Goal: Navigation & Orientation: Find specific page/section

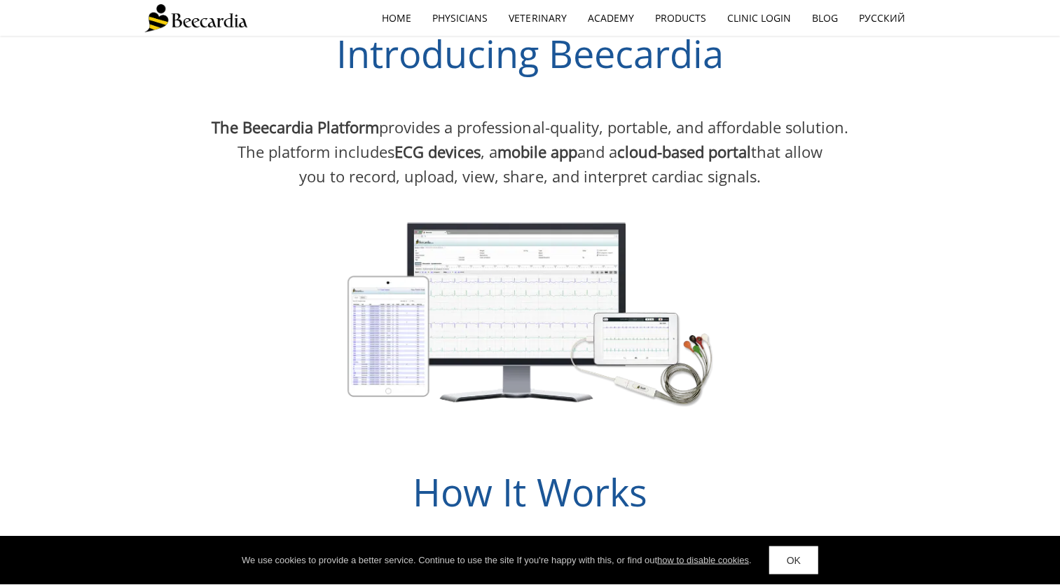
scroll to position [841, 0]
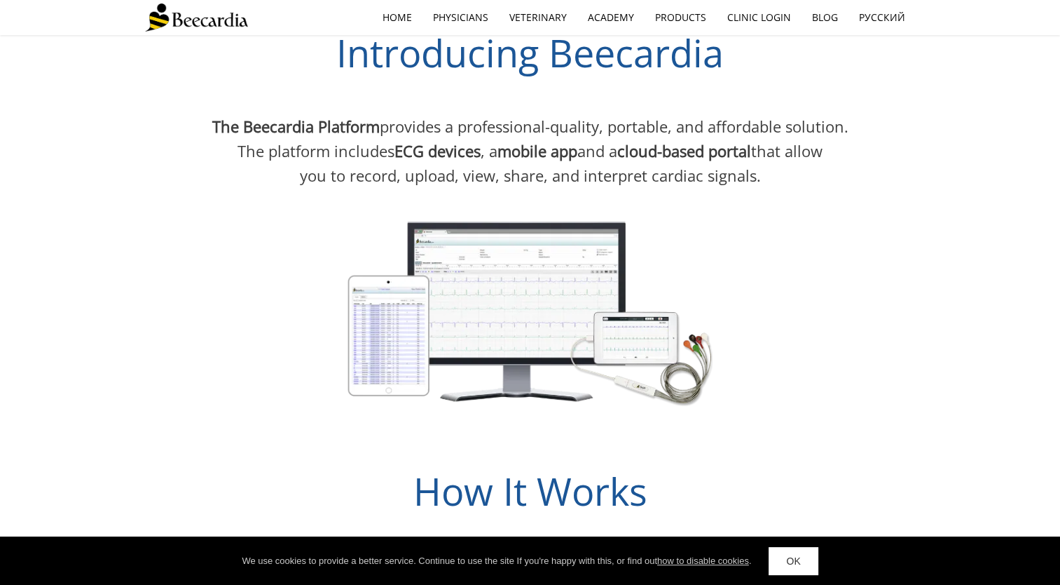
click at [827, 445] on div "How It Works" at bounding box center [530, 480] width 771 height 76
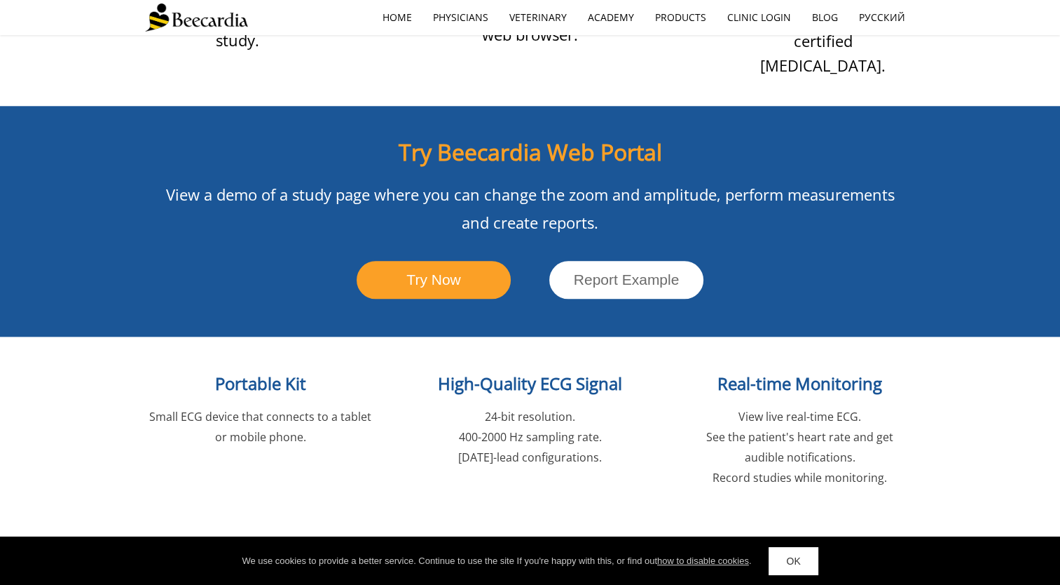
scroll to position [1496, 0]
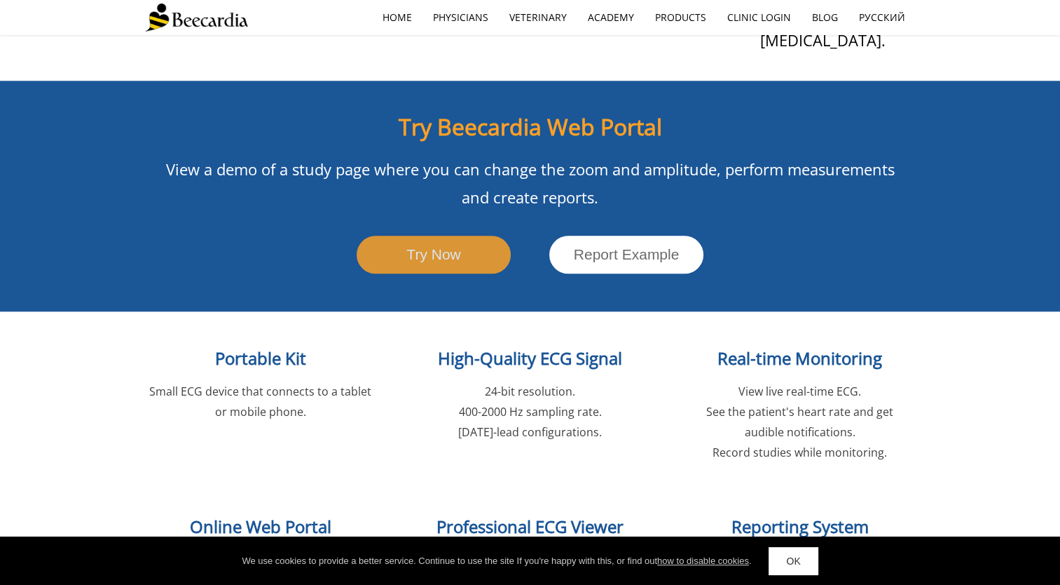
click at [460, 236] on link "Try Now" at bounding box center [434, 254] width 154 height 37
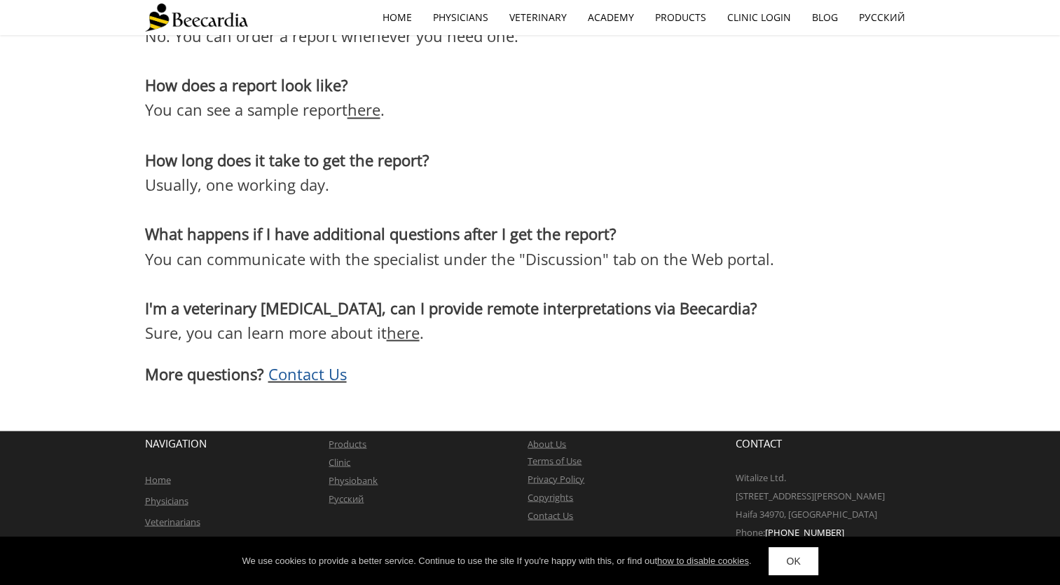
scroll to position [2328, 0]
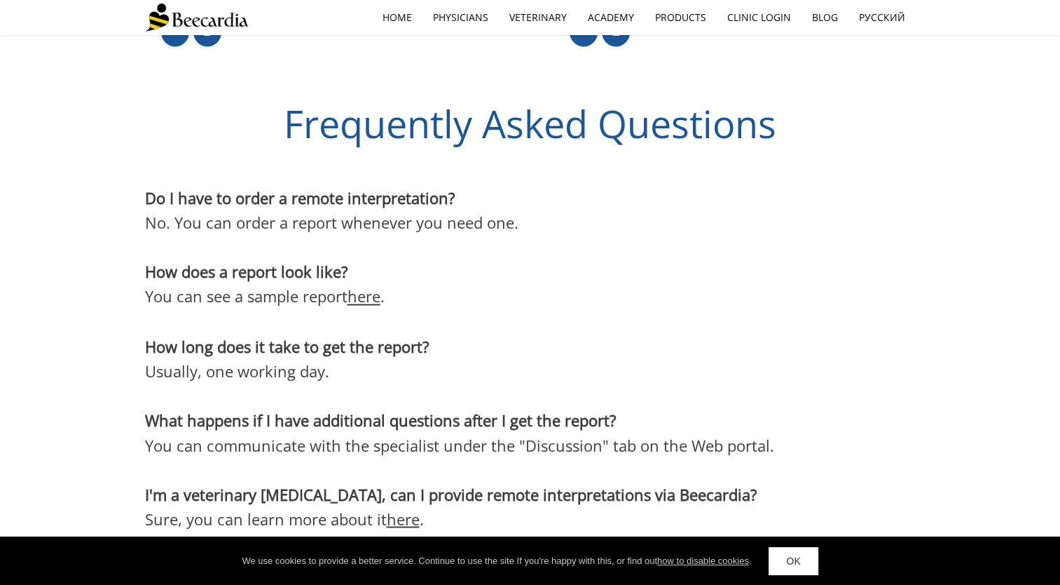
click at [805, 562] on link "OK" at bounding box center [793, 561] width 49 height 28
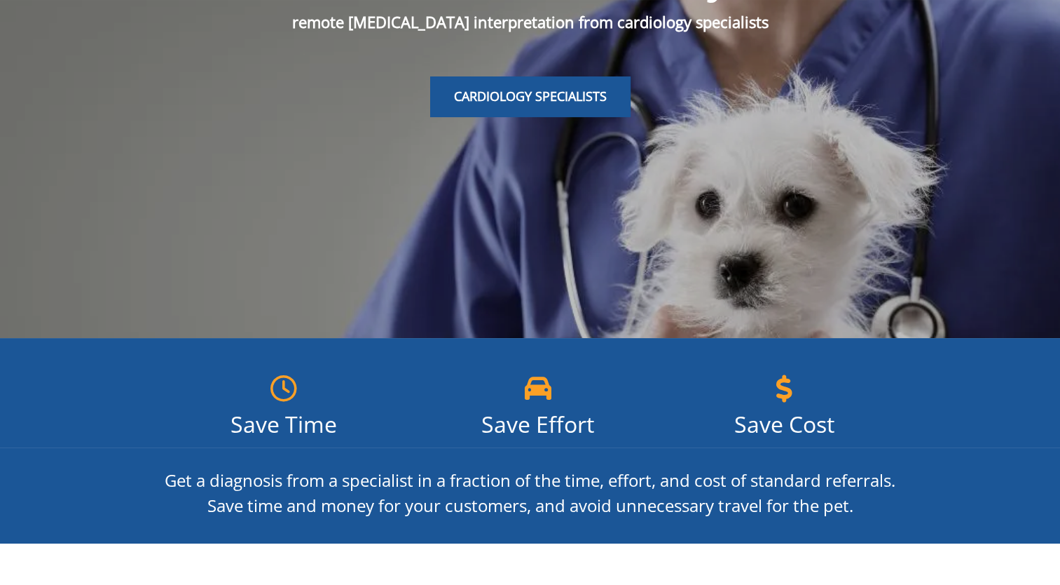
scroll to position [0, 0]
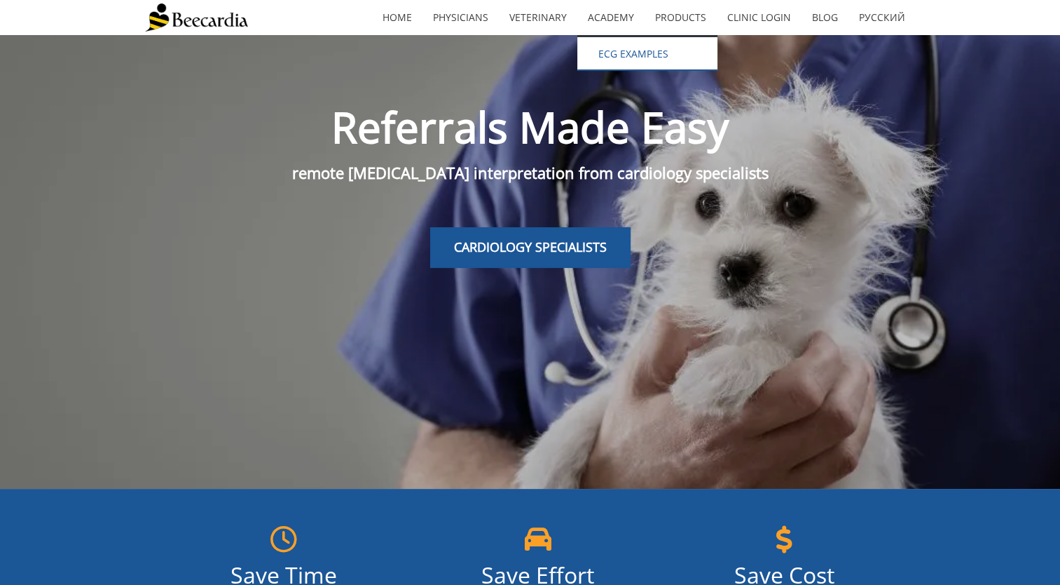
click at [625, 50] on link "ECG EXAMPLES" at bounding box center [648, 54] width 140 height 34
click at [830, 20] on link "Blog" at bounding box center [825, 17] width 47 height 32
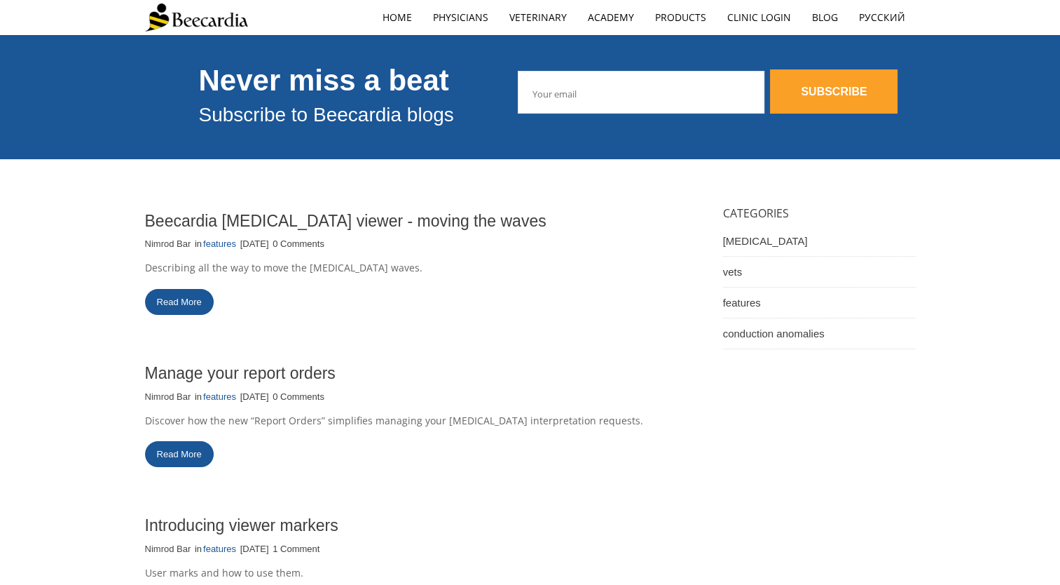
scroll to position [93, 0]
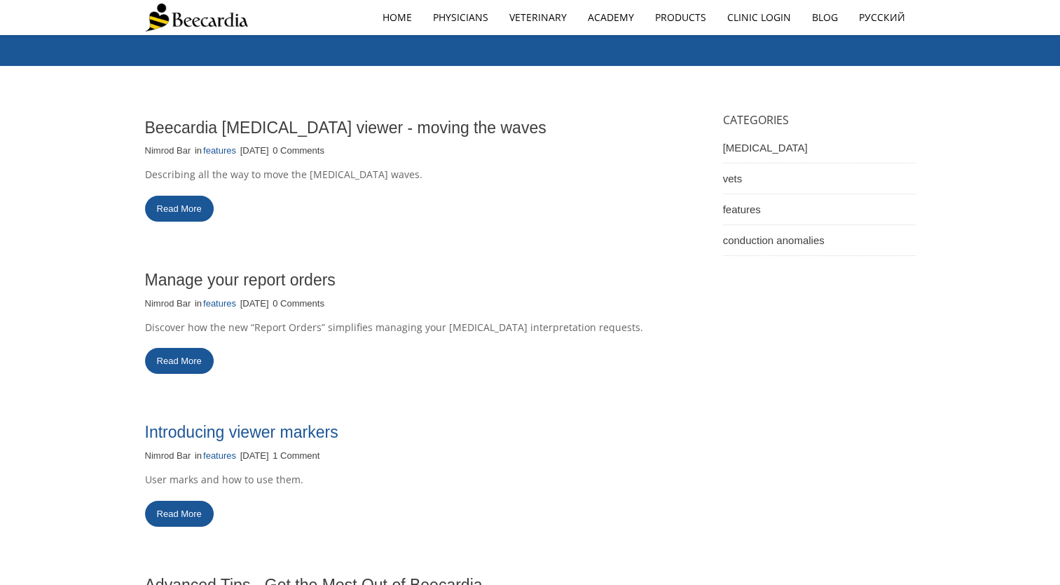
click at [332, 435] on link "Introducing viewer markers" at bounding box center [241, 432] width 193 height 18
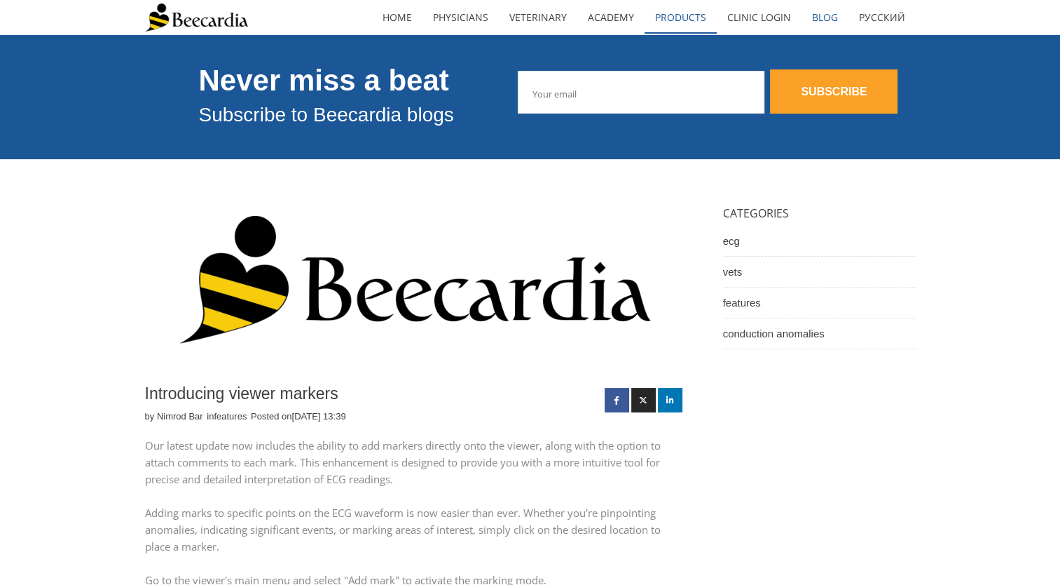
click at [692, 15] on link "Products" at bounding box center [681, 17] width 72 height 32
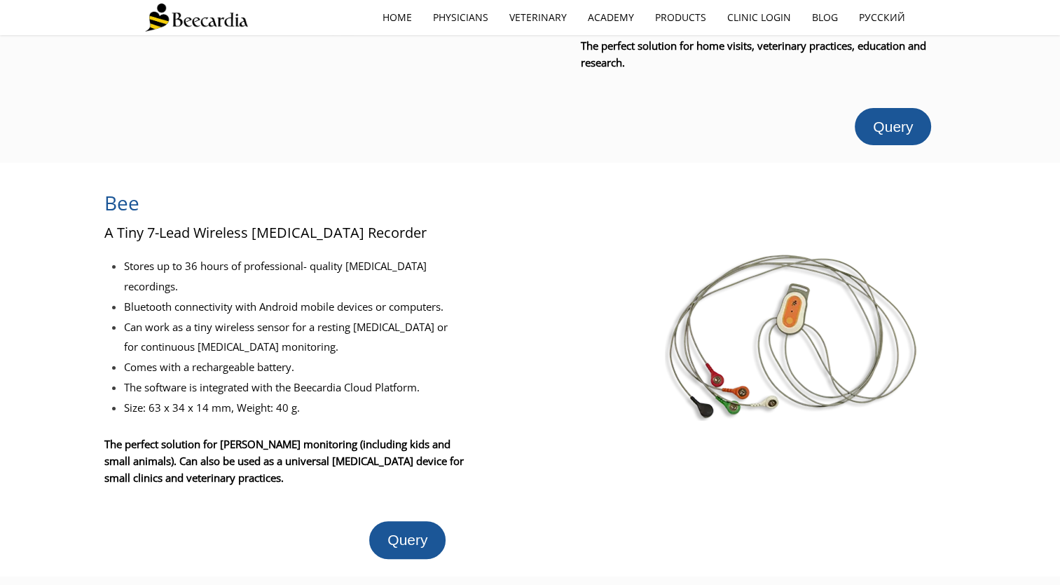
scroll to position [39, 0]
